Goal: Information Seeking & Learning: Learn about a topic

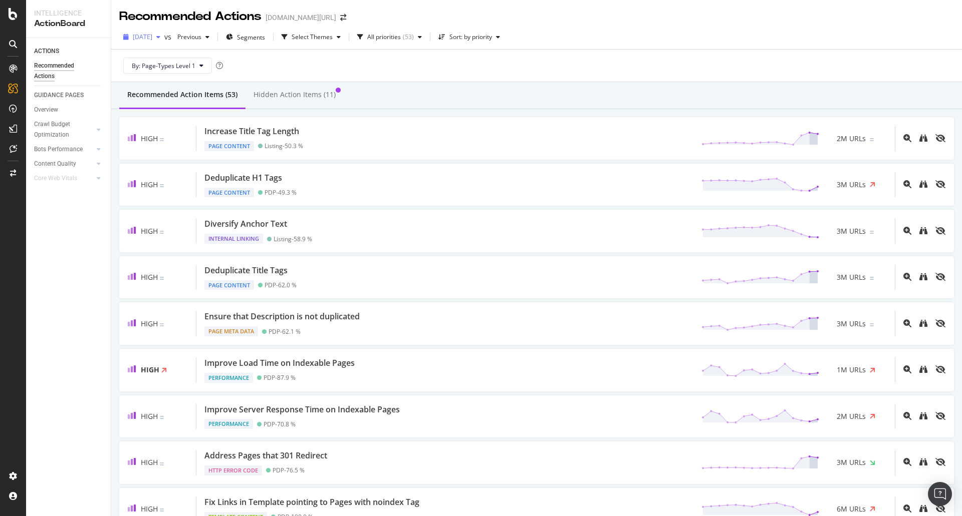
click at [152, 39] on span "[DATE]" at bounding box center [143, 37] width 20 height 9
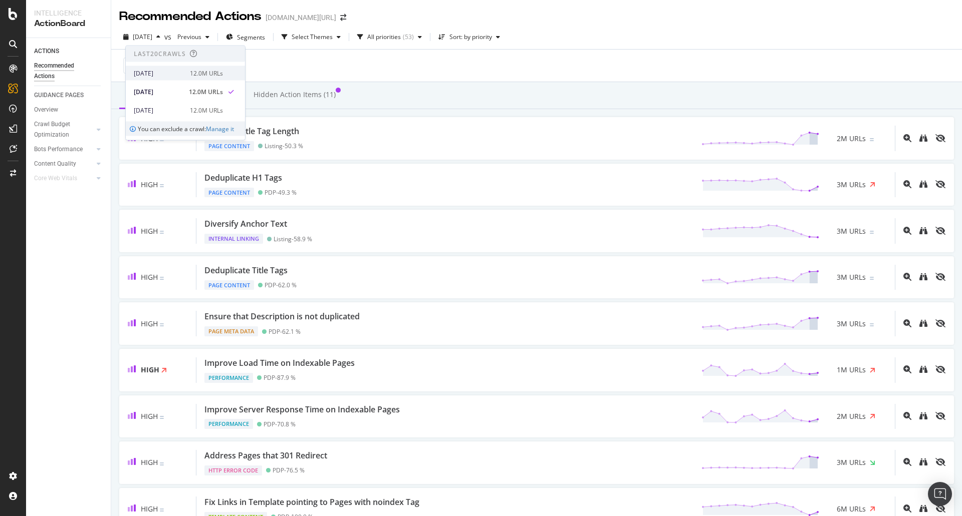
click at [225, 76] on span at bounding box center [231, 73] width 12 height 12
